Goal: Task Accomplishment & Management: Use online tool/utility

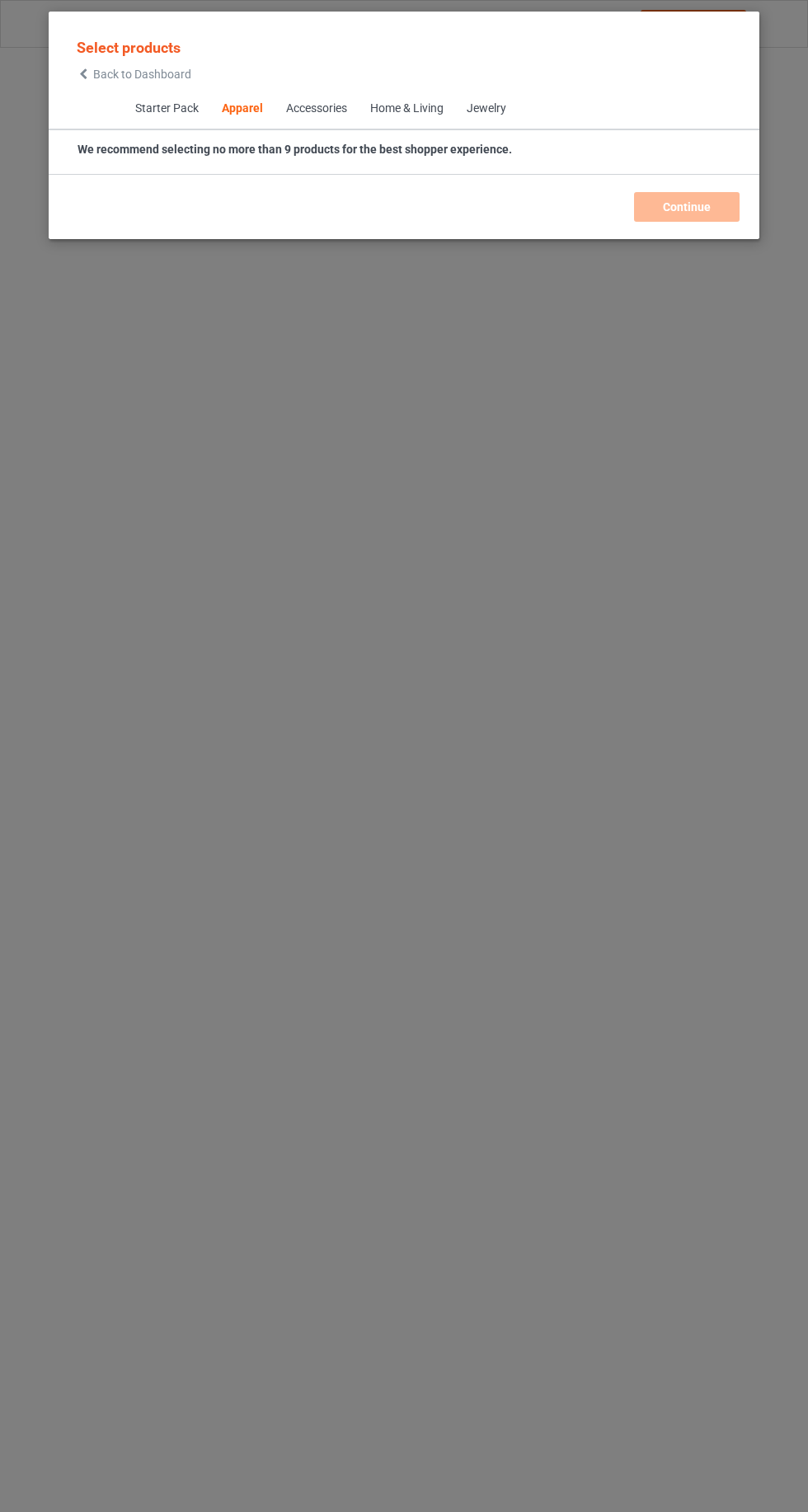
click at [78, 76] on icon at bounding box center [83, 74] width 14 height 12
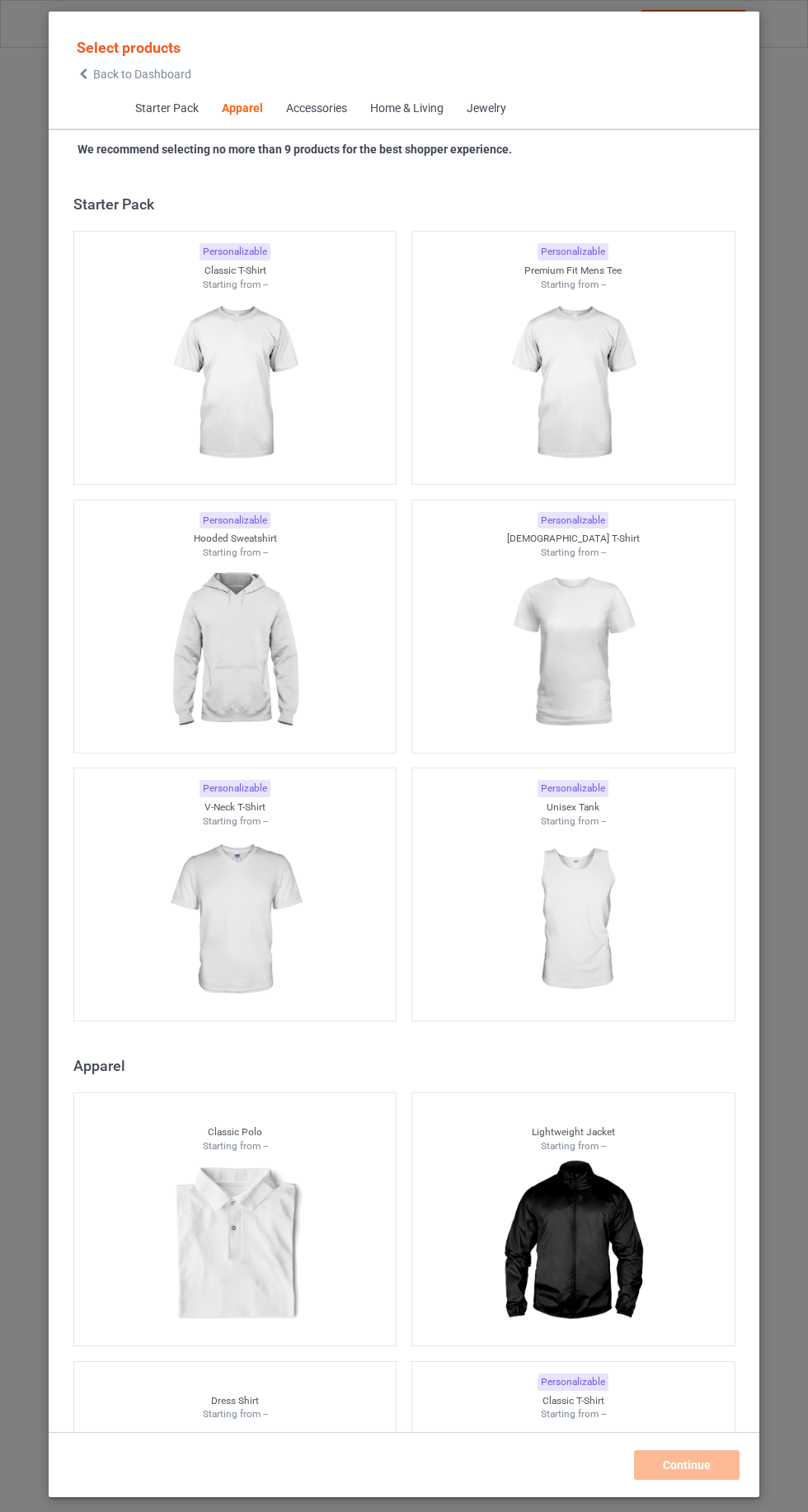
scroll to position [882, 0]
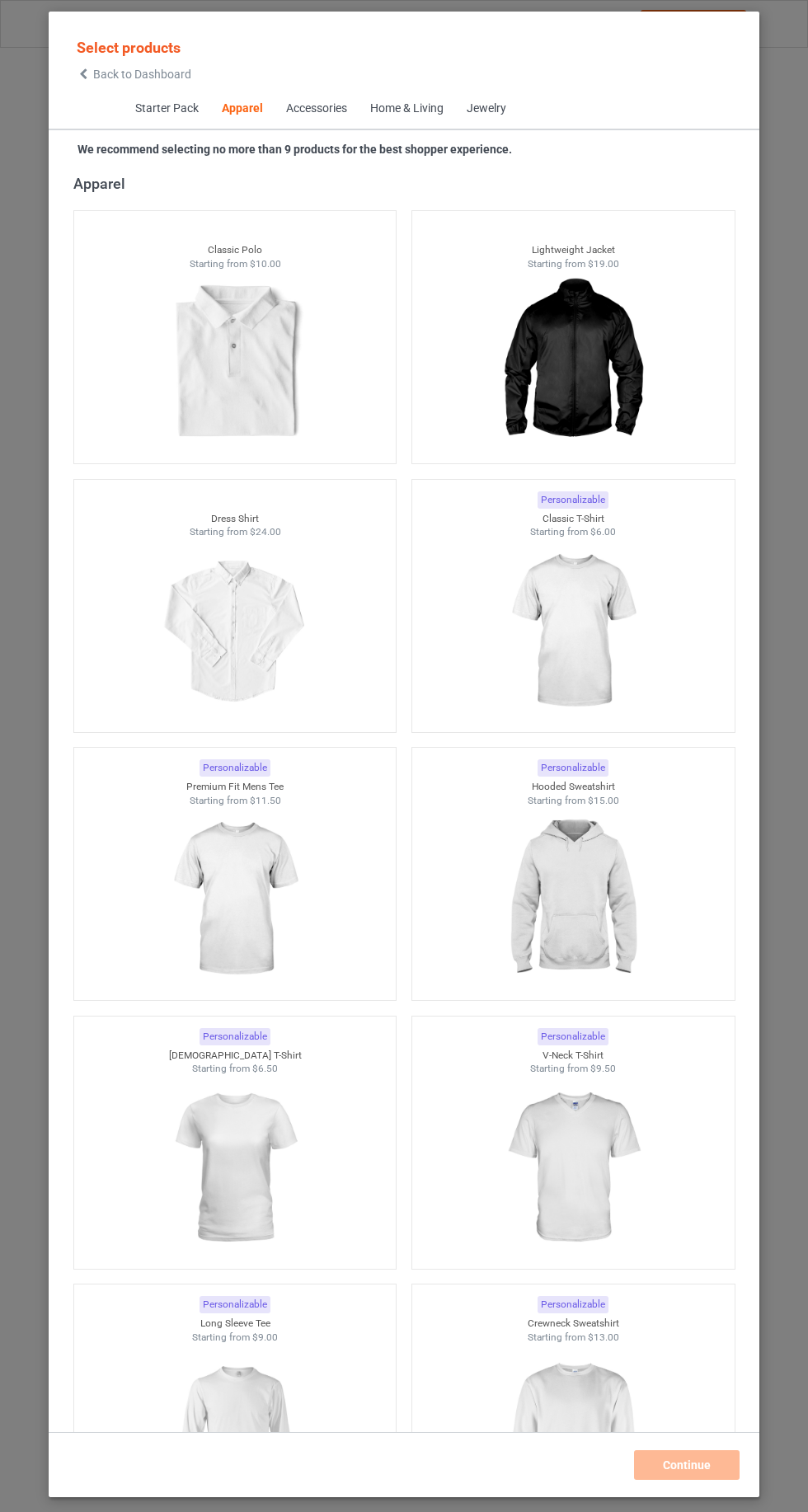
click at [101, 75] on span "Back to Dashboard" at bounding box center [142, 74] width 98 height 13
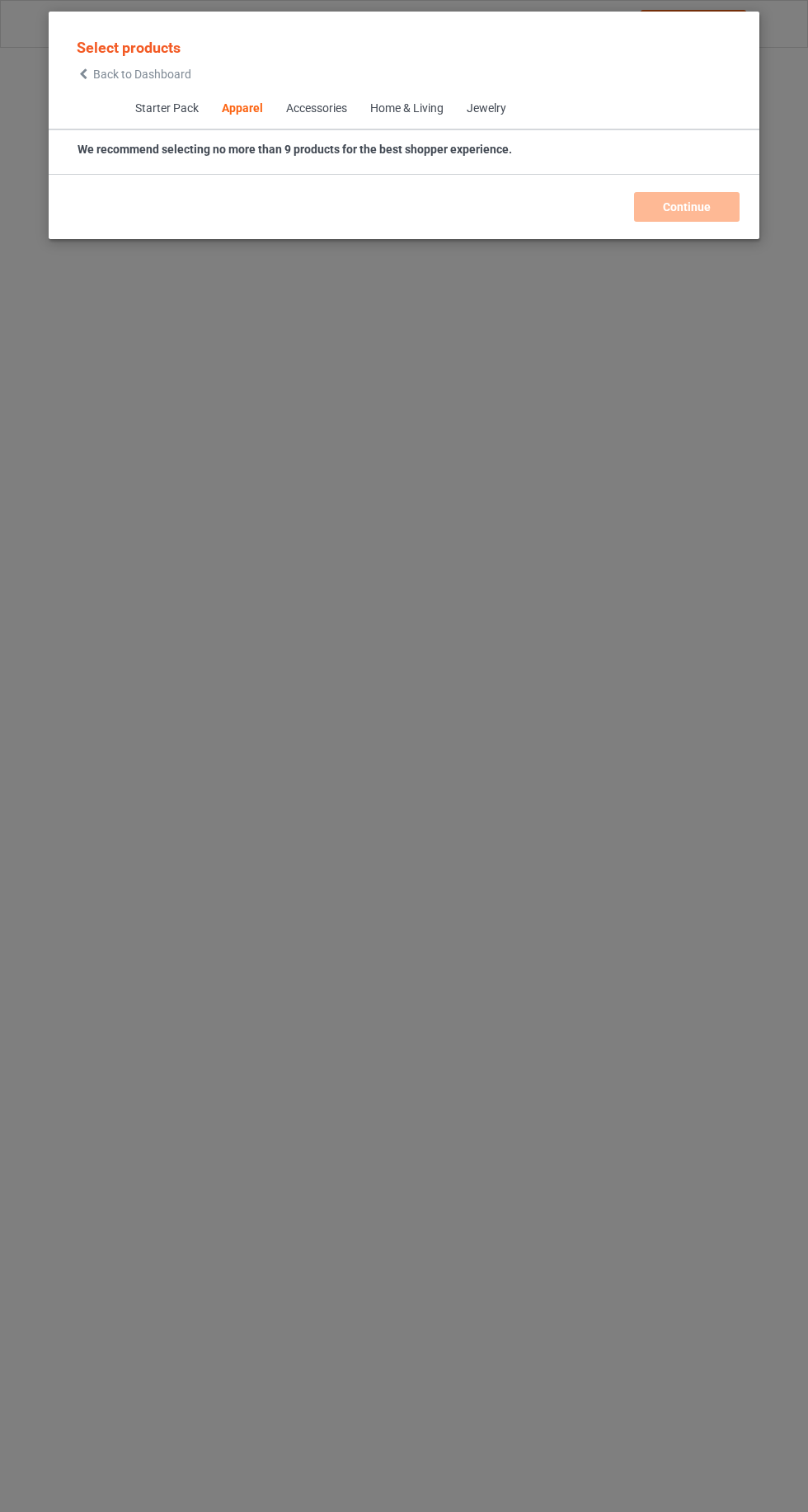
click at [75, 125] on div "Starter Pack Apparel Accessories Home & Living Jewelry" at bounding box center [403, 110] width 710 height 41
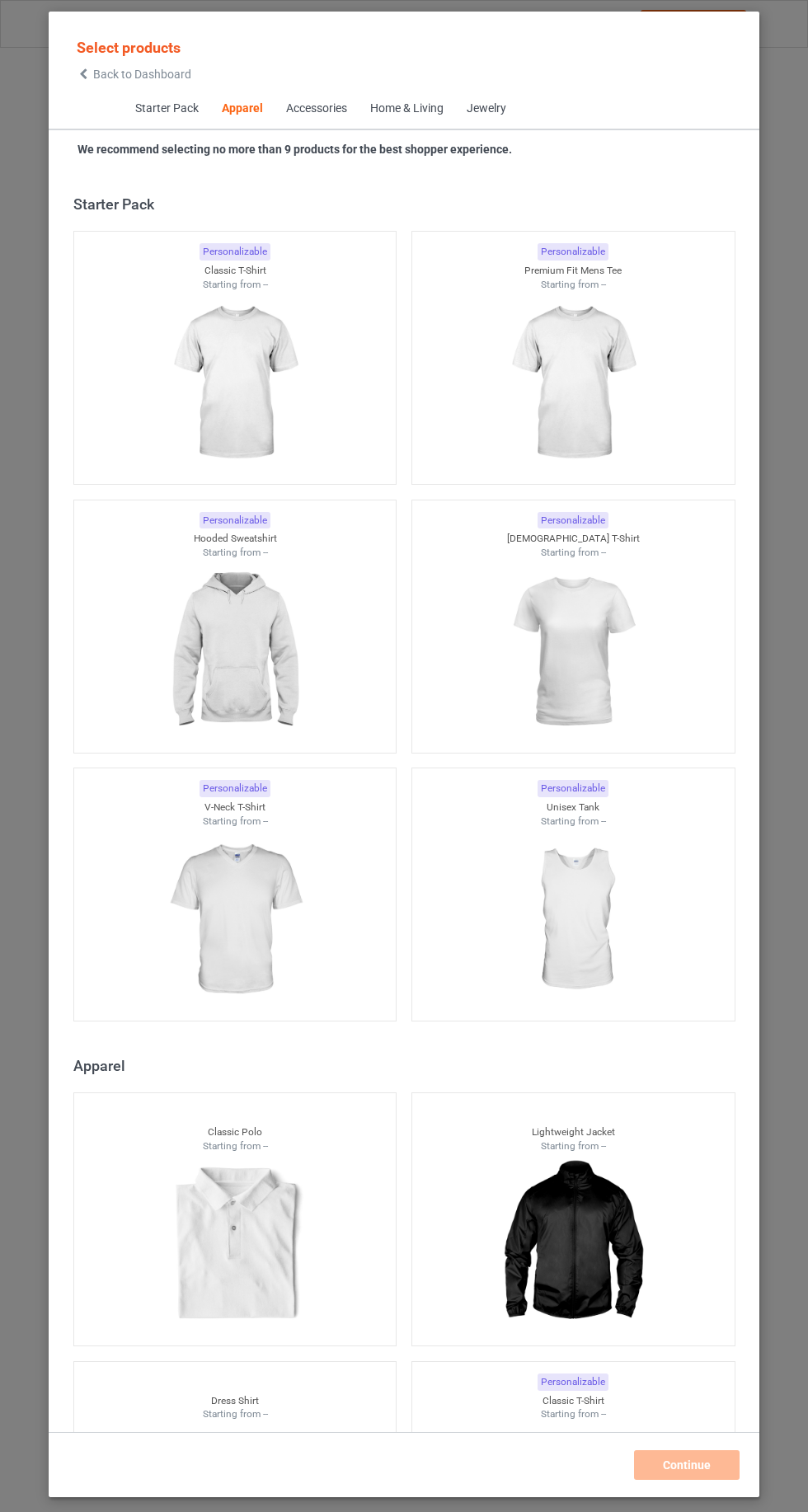
click at [83, 74] on icon at bounding box center [83, 74] width 14 height 12
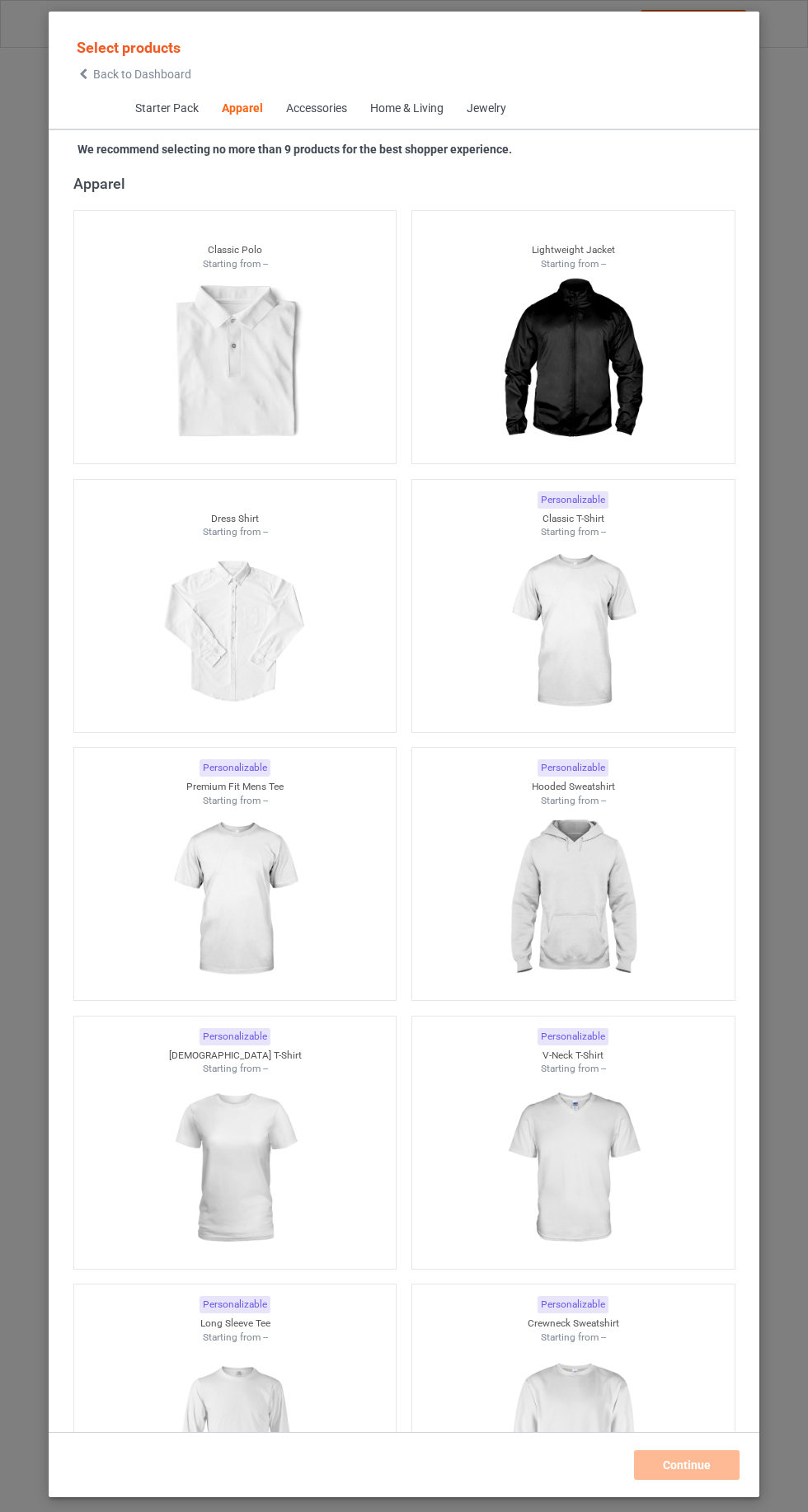
click at [91, 39] on span "Select products" at bounding box center [128, 47] width 104 height 17
click at [83, 74] on icon at bounding box center [83, 74] width 14 height 12
